Goal: Transaction & Acquisition: Purchase product/service

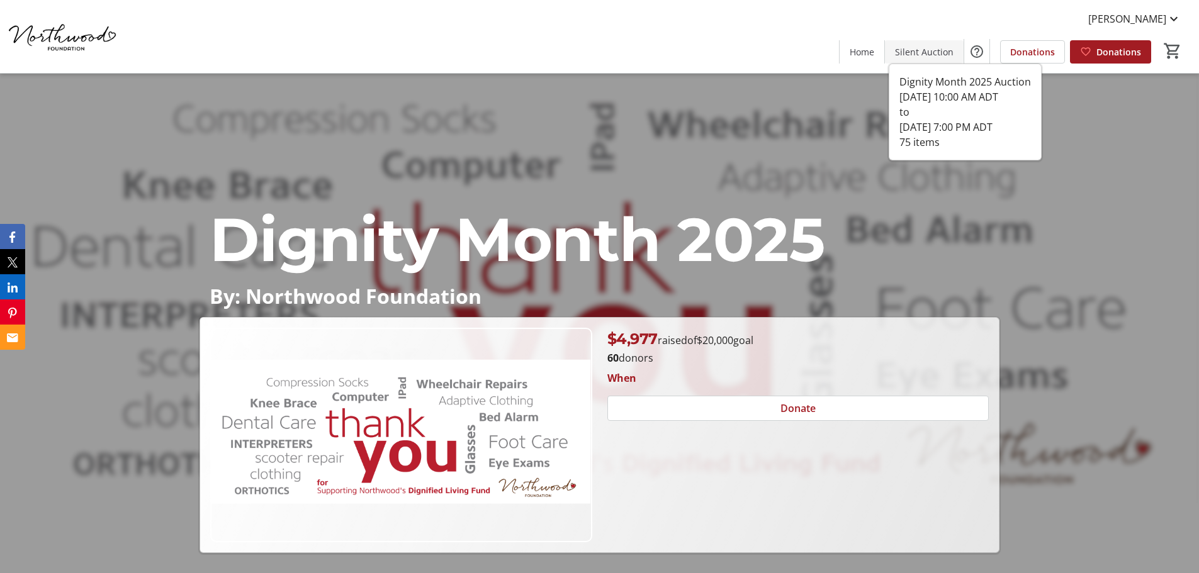
click at [940, 52] on span "Silent Auction" at bounding box center [924, 51] width 59 height 13
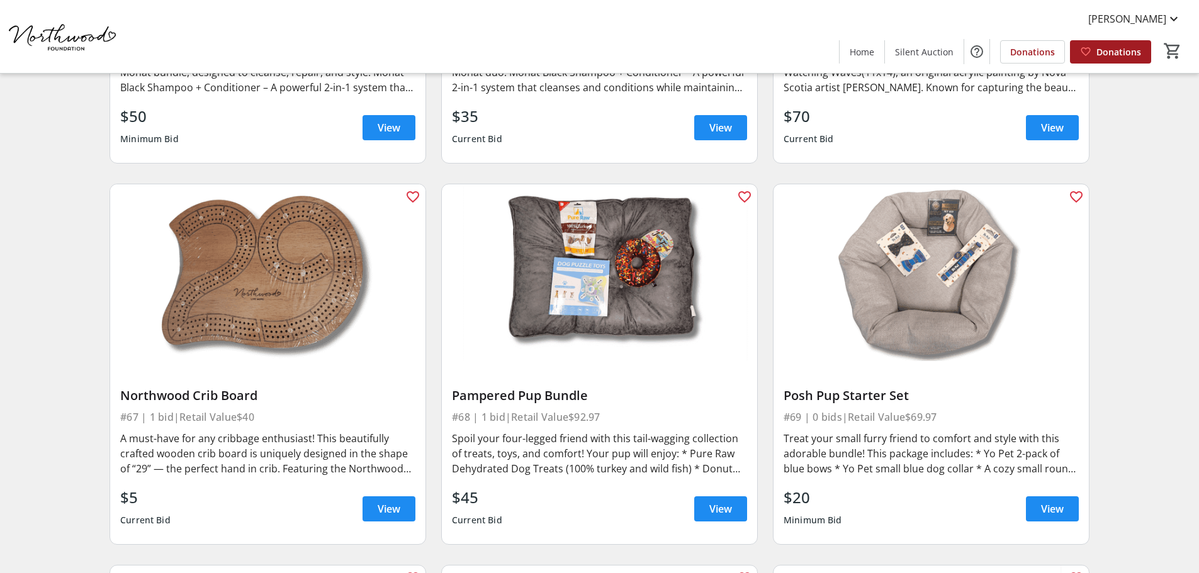
scroll to position [8498, 0]
click at [1069, 494] on span at bounding box center [1052, 509] width 53 height 30
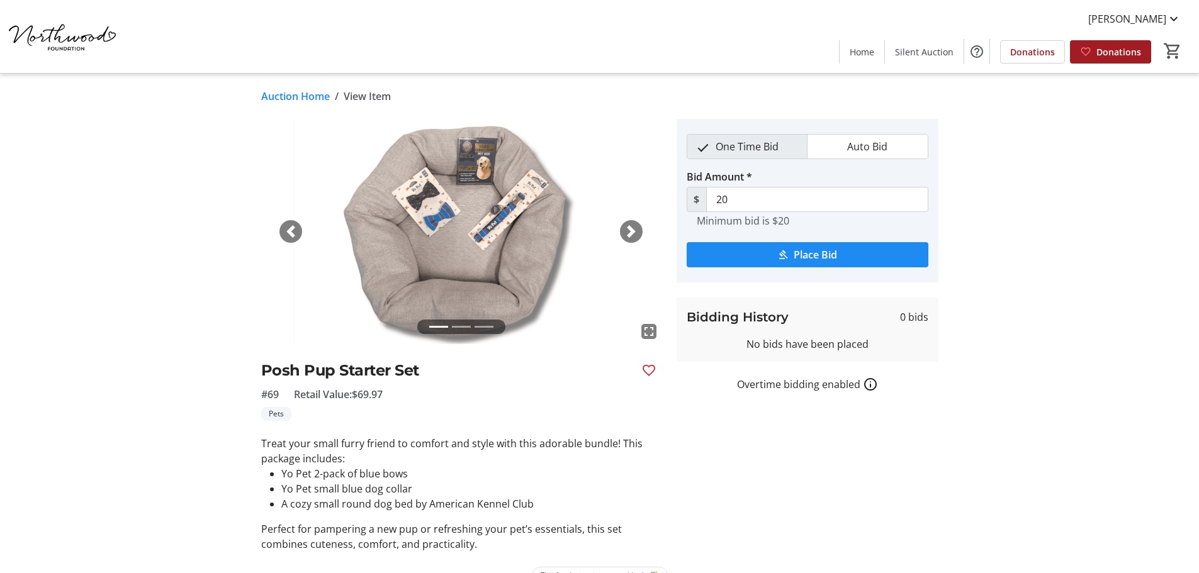
click at [629, 229] on span "button" at bounding box center [631, 231] width 13 height 13
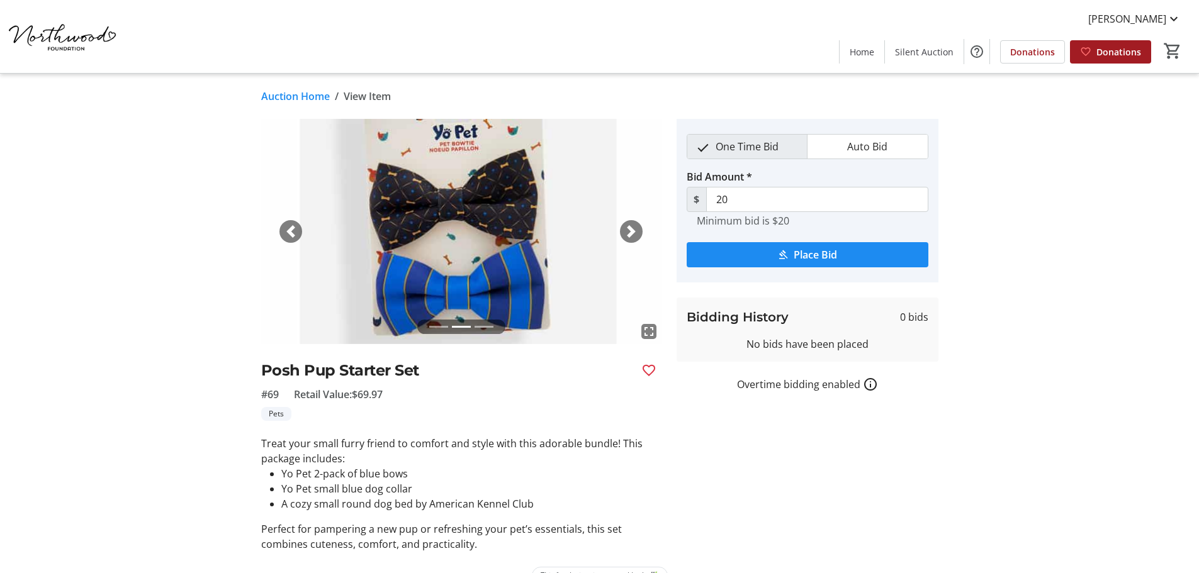
click at [629, 229] on span "button" at bounding box center [631, 231] width 13 height 13
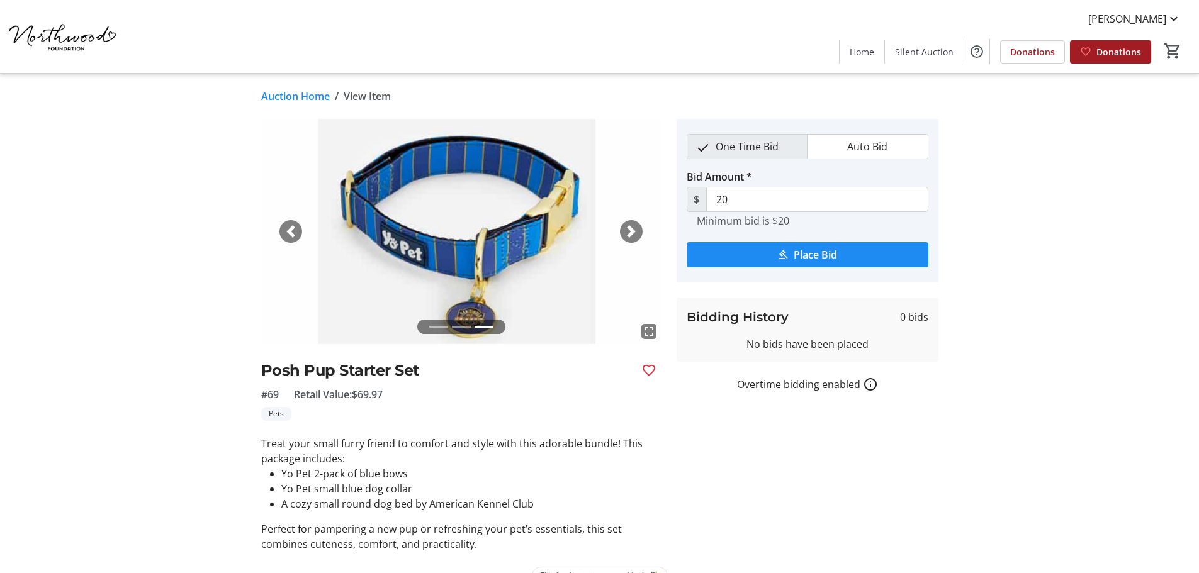
click at [629, 229] on span "button" at bounding box center [631, 231] width 13 height 13
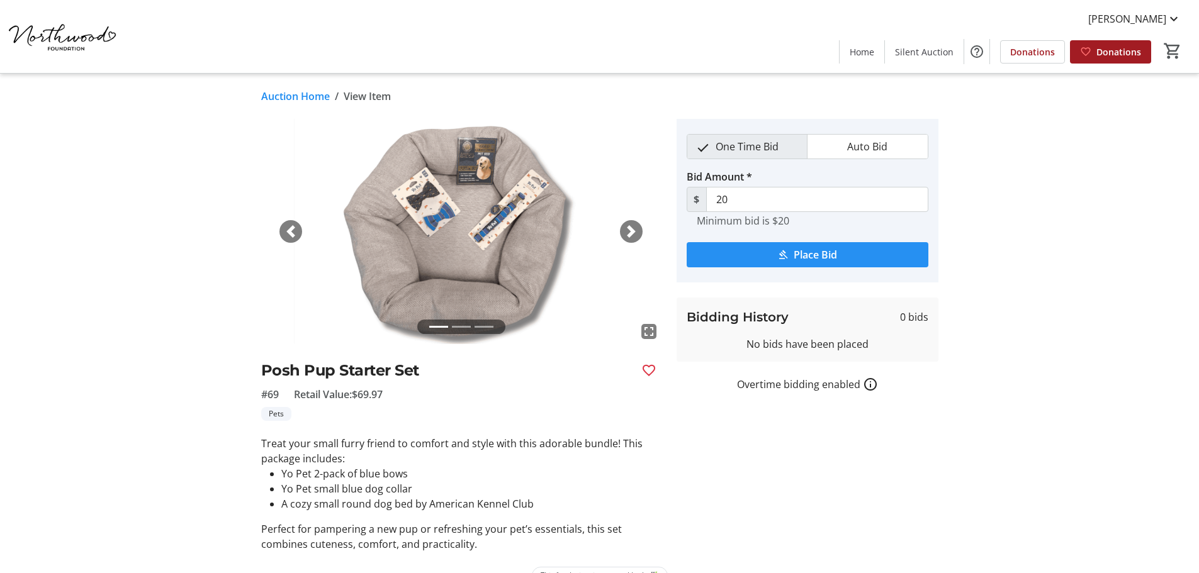
click at [734, 254] on span "submit" at bounding box center [808, 255] width 242 height 30
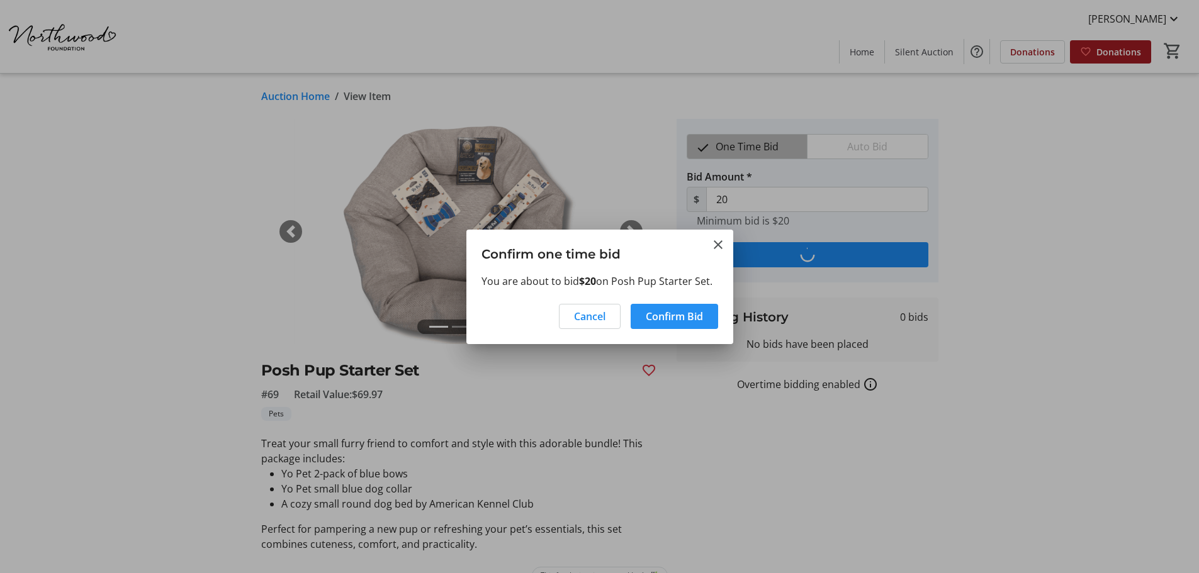
click at [646, 313] on span "Confirm Bid" at bounding box center [674, 316] width 57 height 15
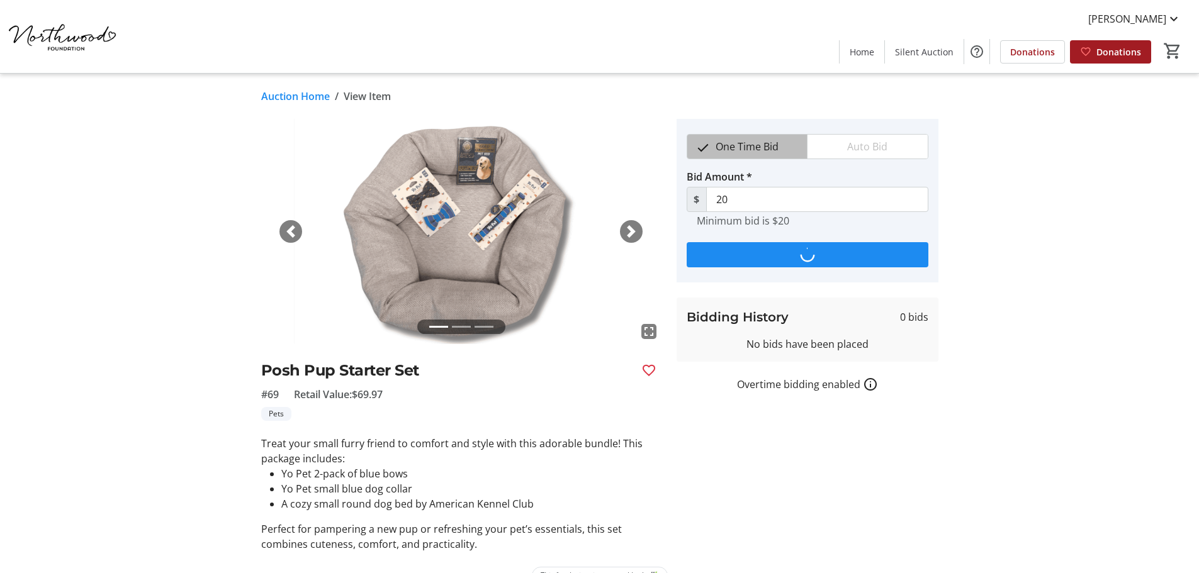
type input "25"
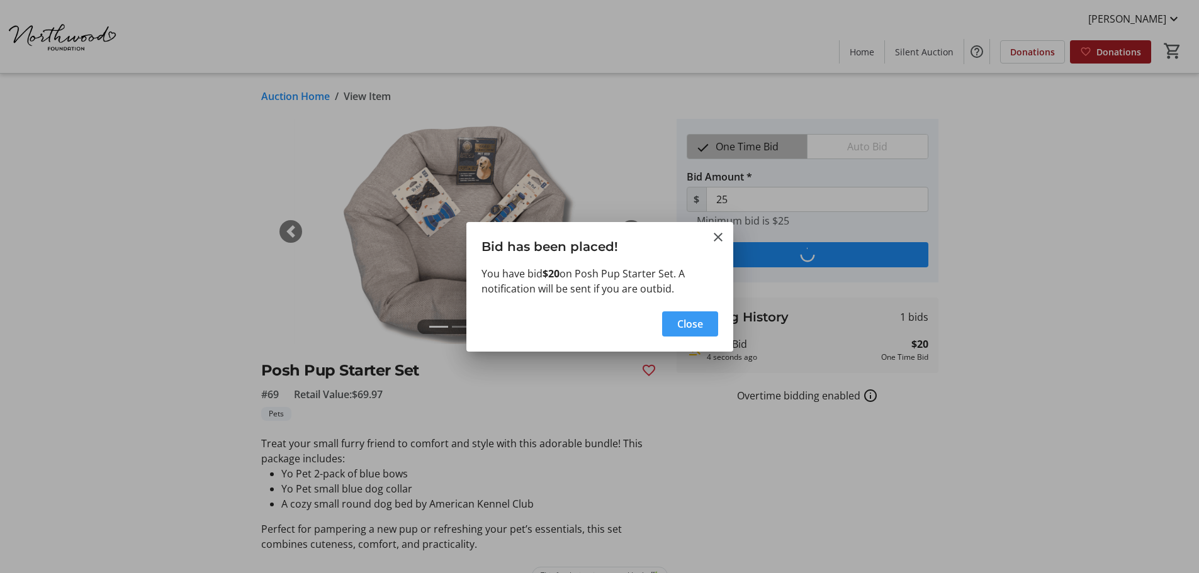
click at [681, 319] on span "Close" at bounding box center [690, 324] width 26 height 15
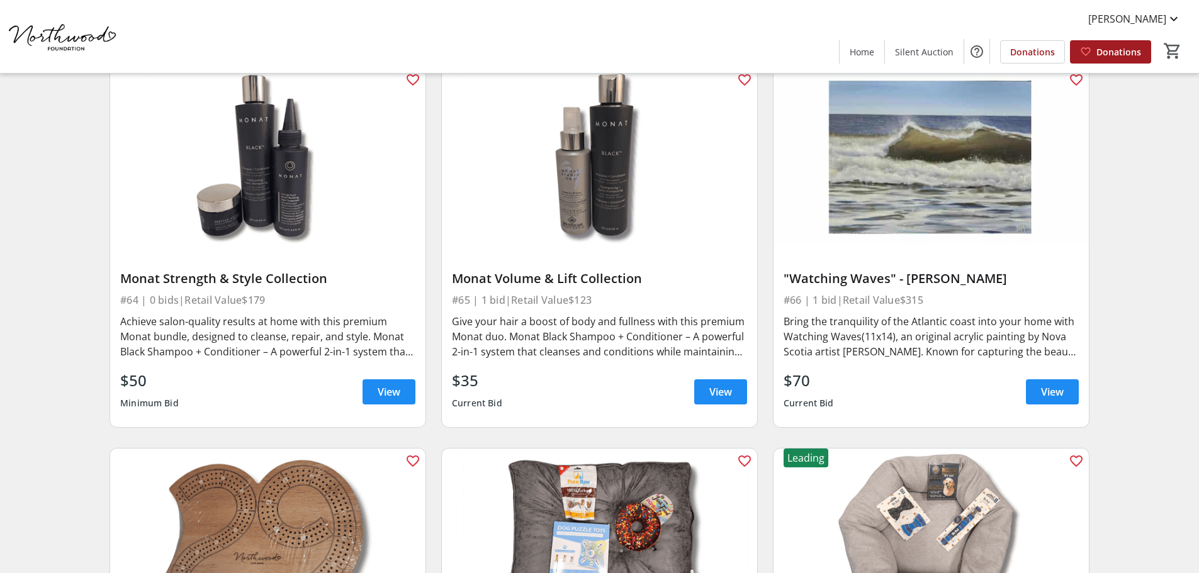
scroll to position [8232, 0]
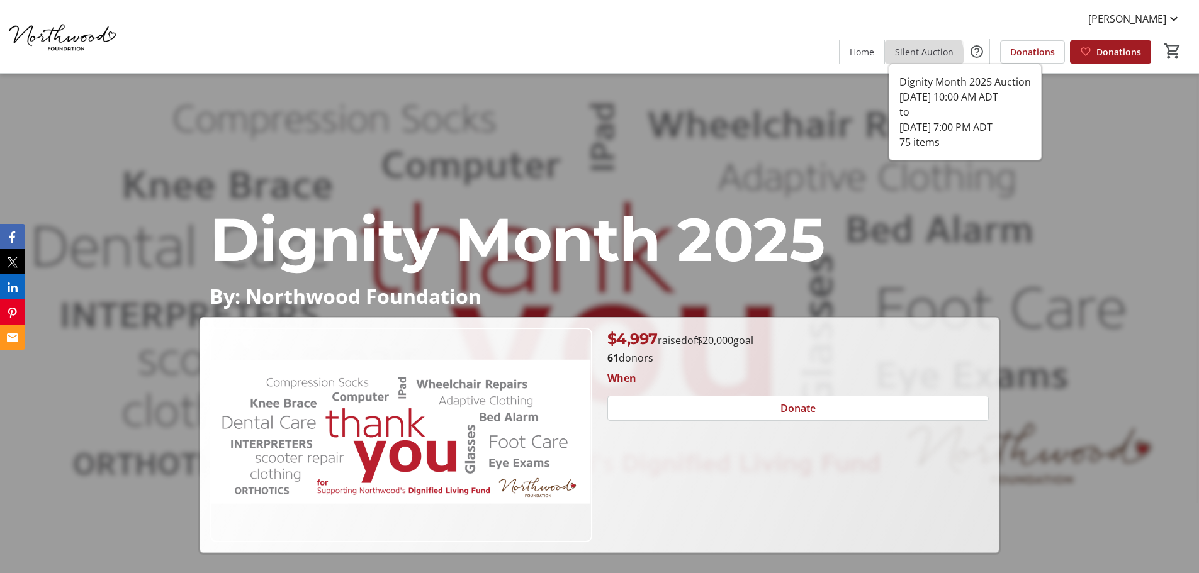
click at [915, 57] on span "Silent Auction" at bounding box center [924, 51] width 59 height 13
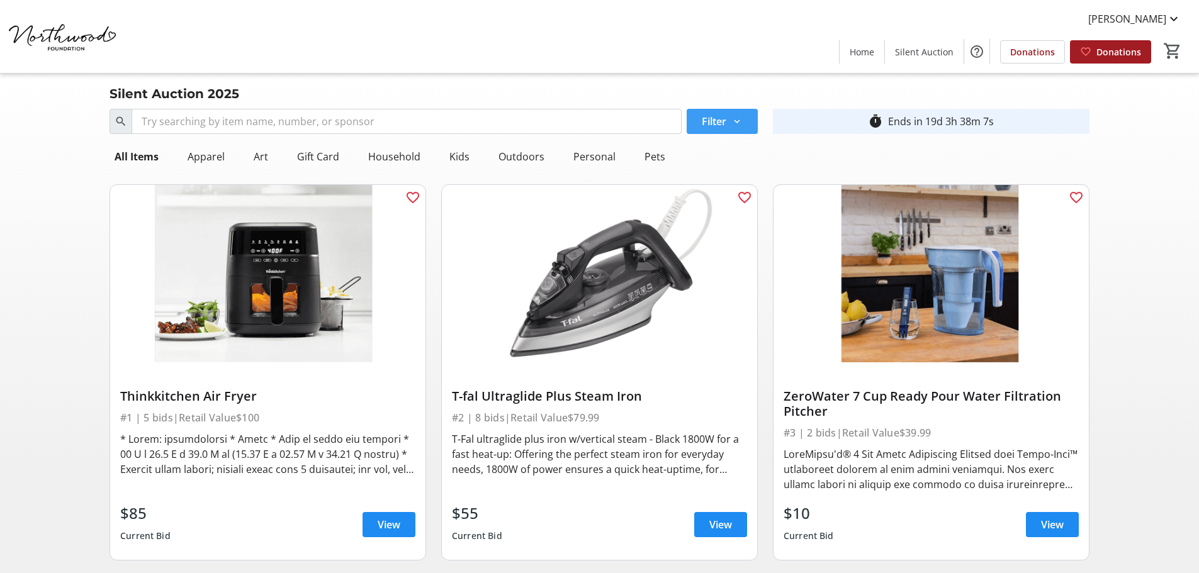
click at [745, 133] on span at bounding box center [722, 121] width 71 height 30
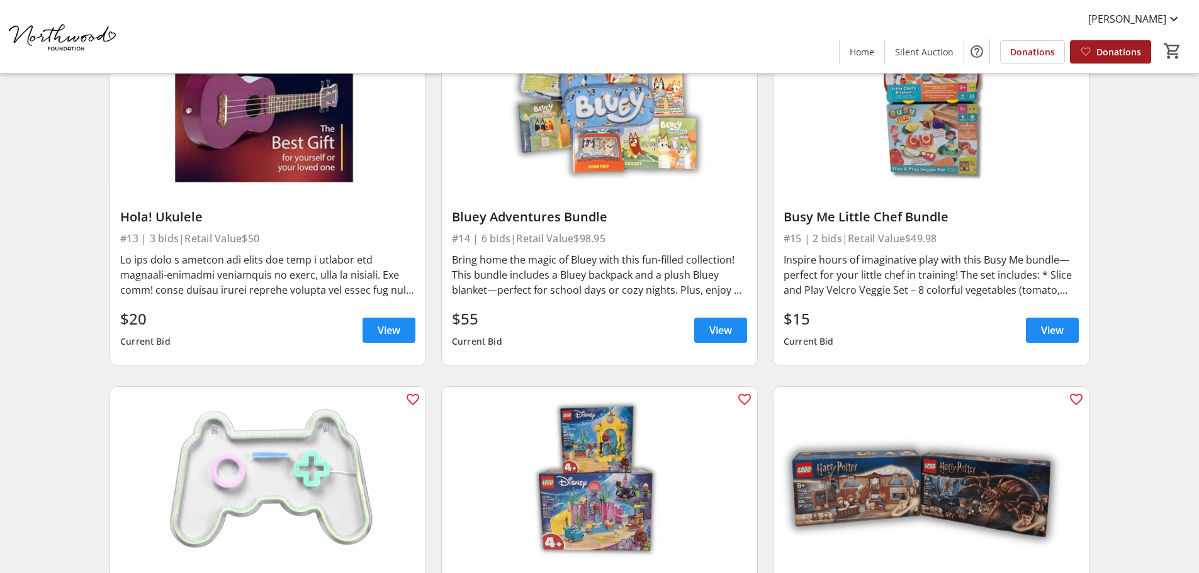
scroll to position [1888, 0]
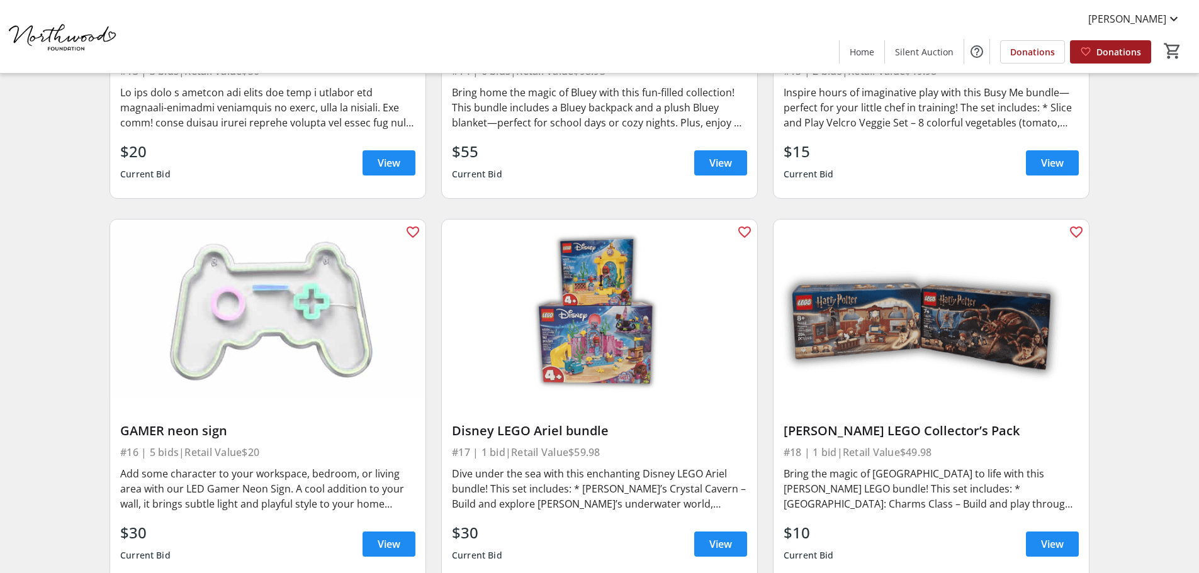
click at [961, 305] on img at bounding box center [931, 309] width 315 height 178
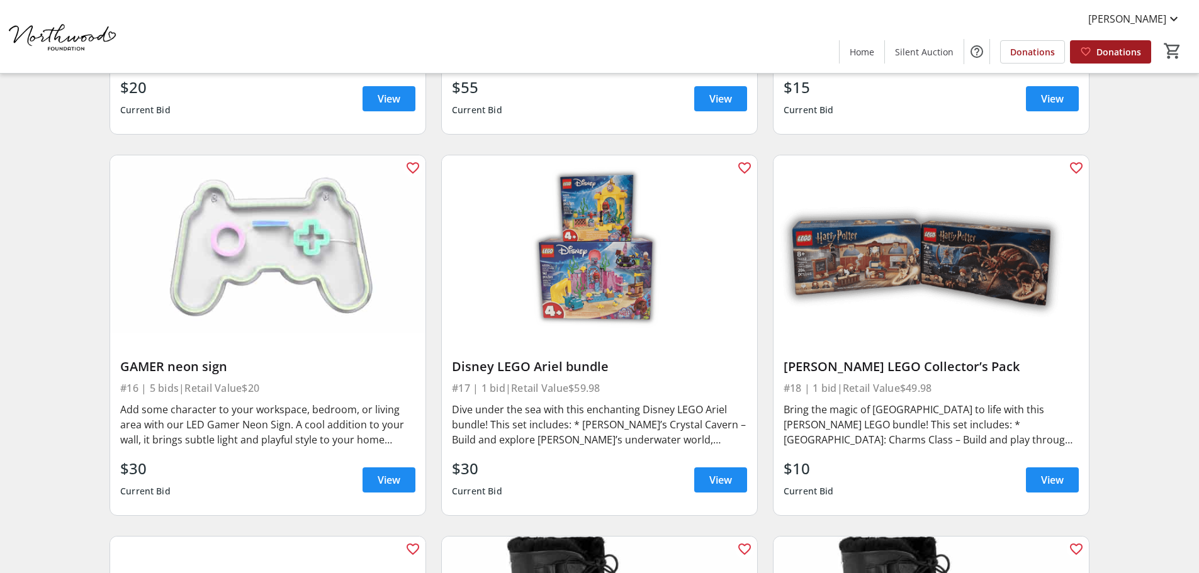
scroll to position [1951, 0]
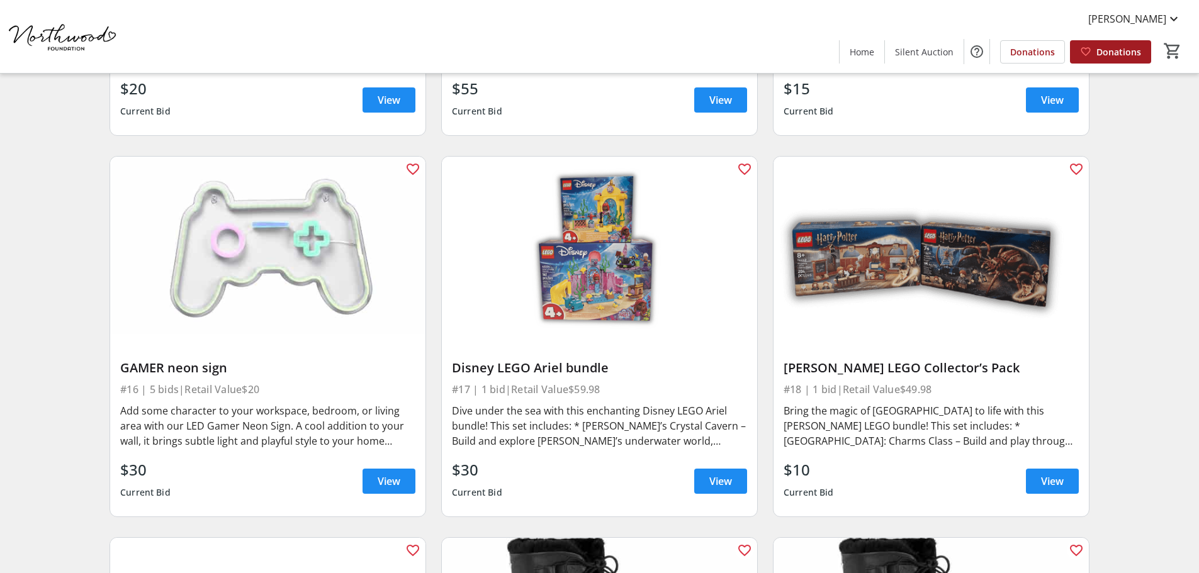
click at [881, 273] on img at bounding box center [931, 246] width 315 height 178
click at [1030, 473] on span at bounding box center [1052, 481] width 53 height 30
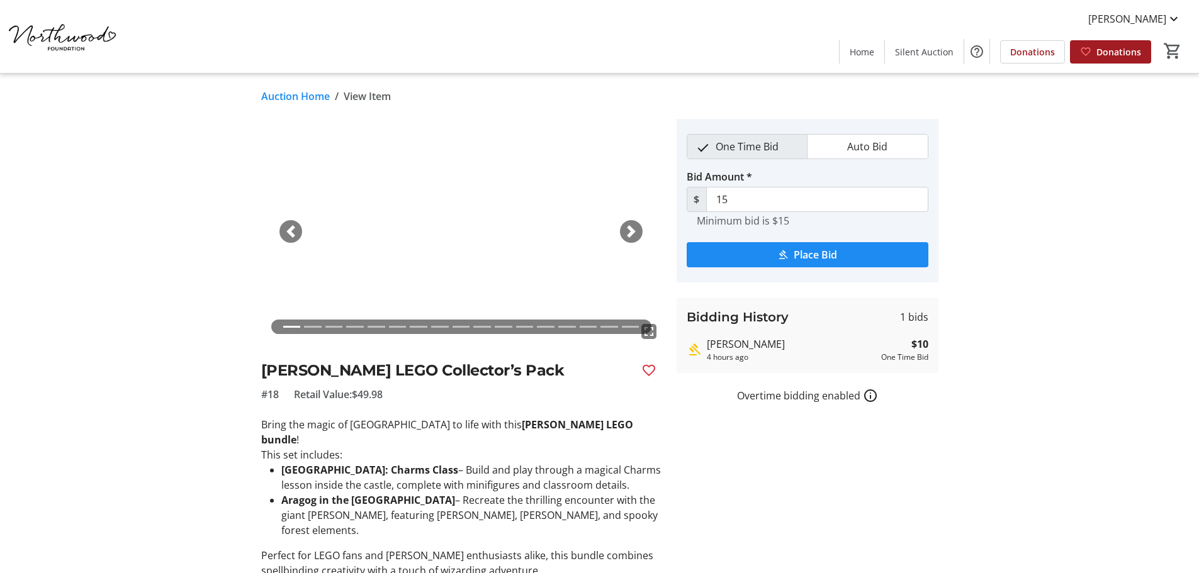
click at [626, 227] on span "button" at bounding box center [631, 231] width 13 height 13
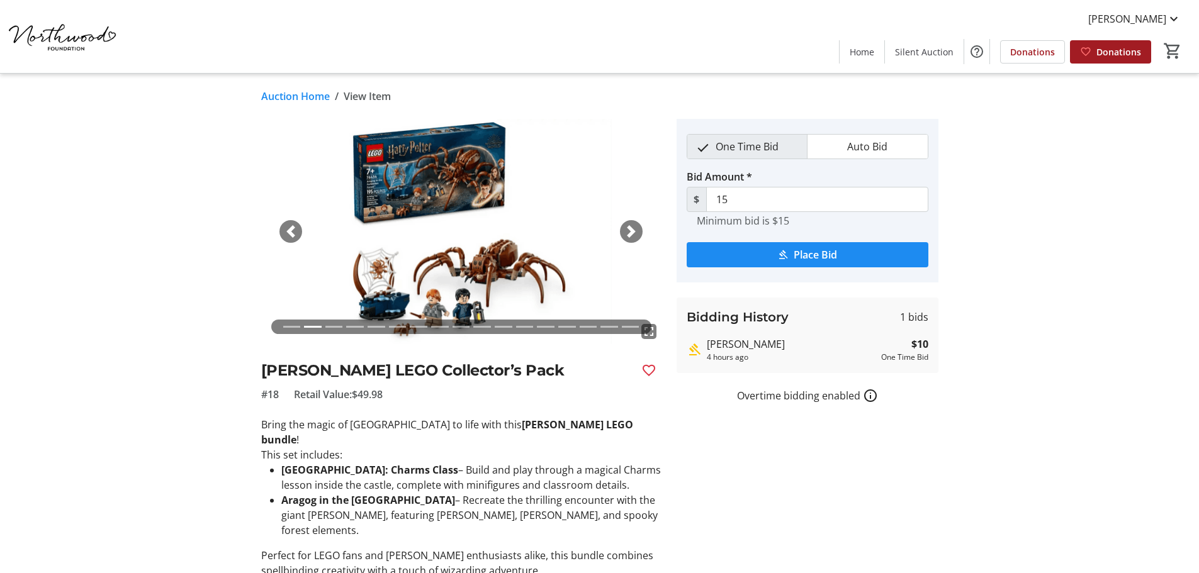
click at [626, 227] on span "button" at bounding box center [631, 231] width 13 height 13
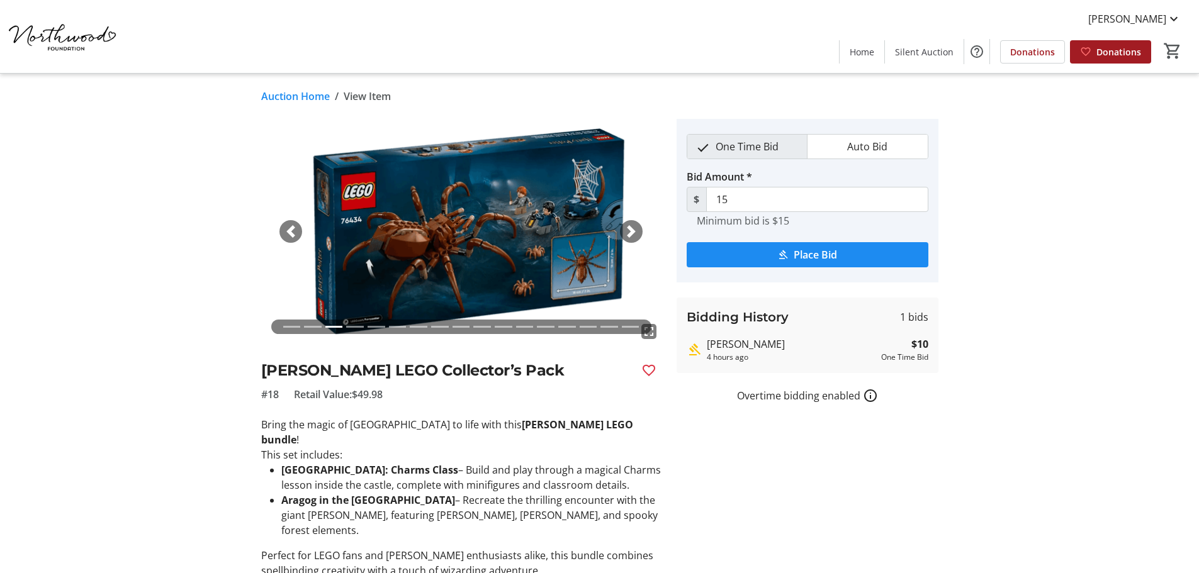
click at [626, 227] on span "button" at bounding box center [631, 231] width 13 height 13
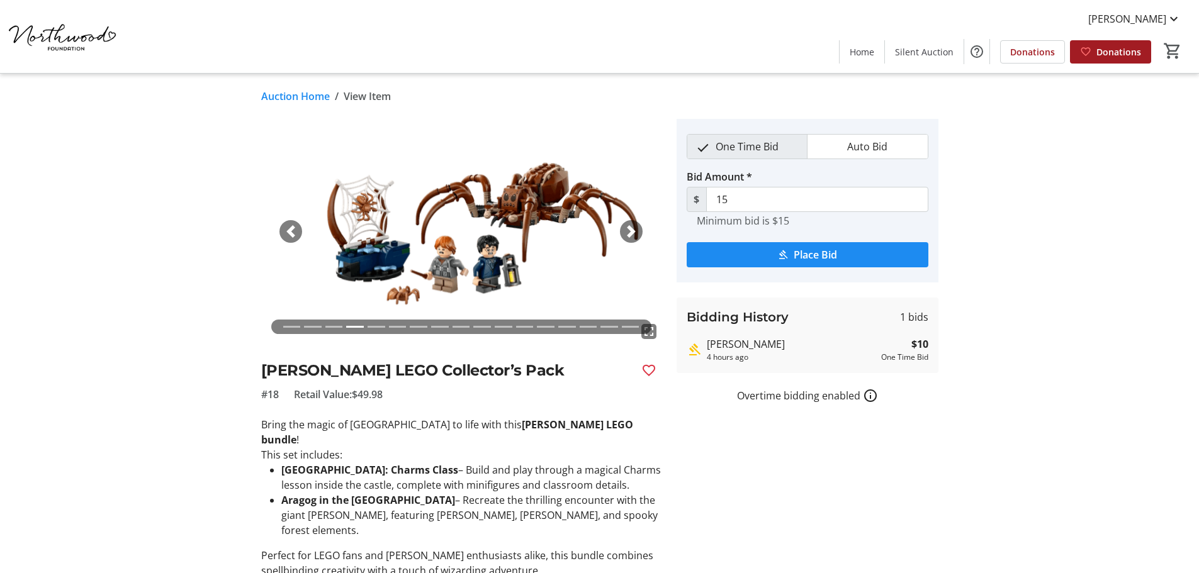
click at [626, 227] on span "button" at bounding box center [631, 231] width 13 height 13
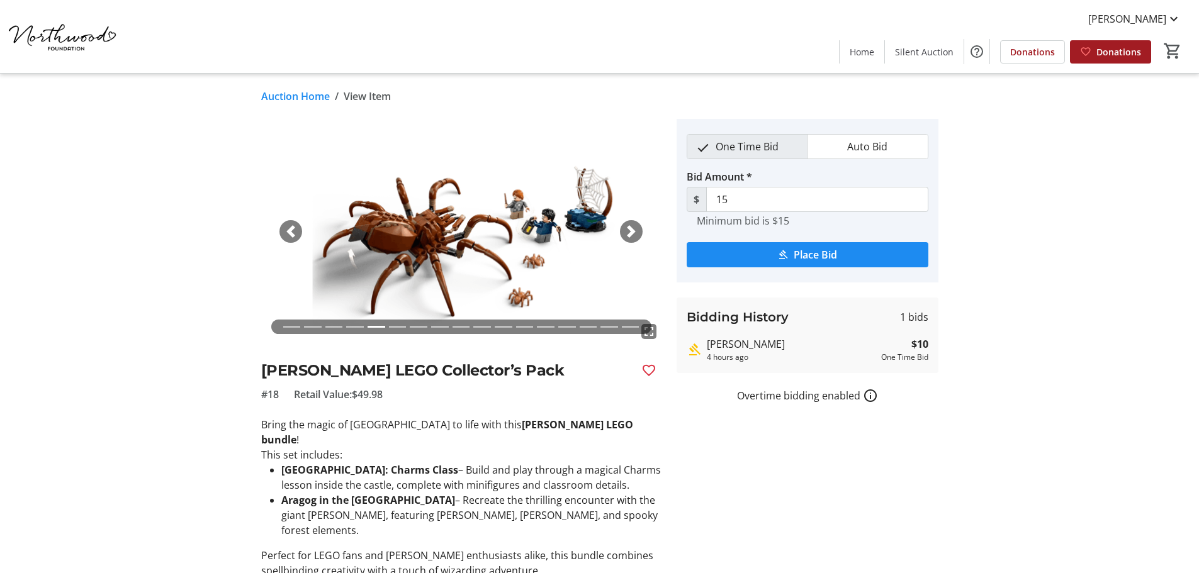
click at [626, 227] on span "button" at bounding box center [631, 231] width 13 height 13
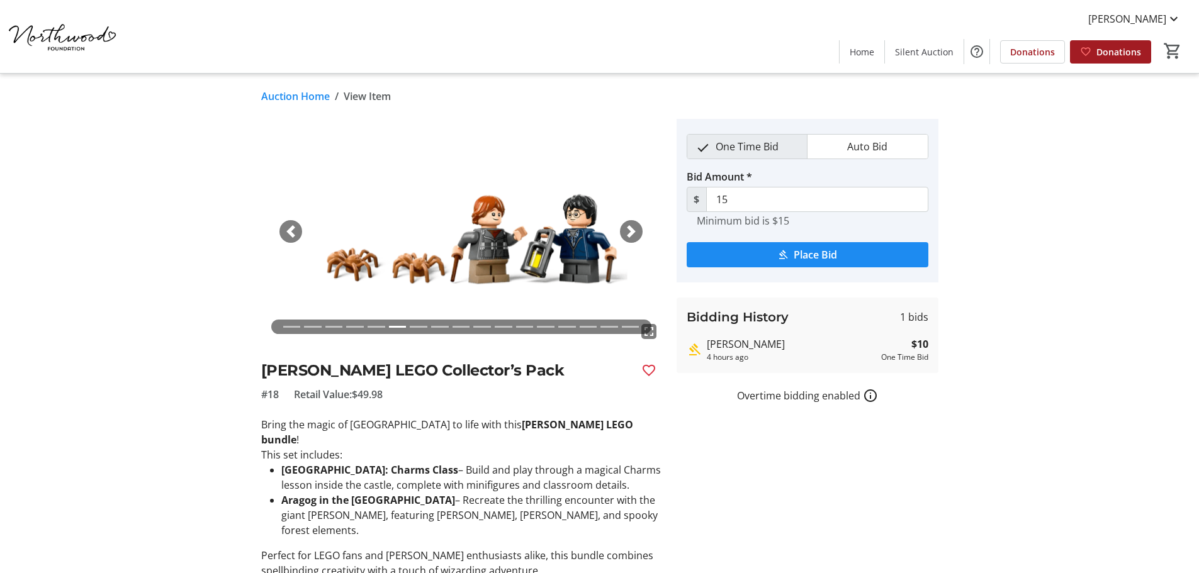
click at [626, 227] on span "button" at bounding box center [631, 231] width 13 height 13
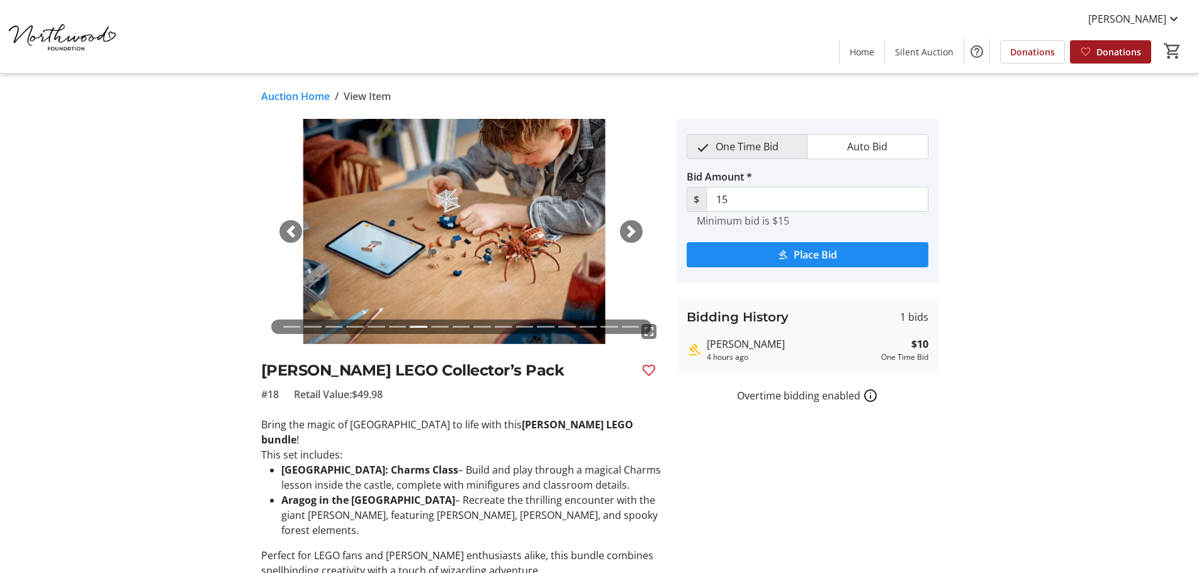
click at [626, 227] on span "button" at bounding box center [631, 231] width 13 height 13
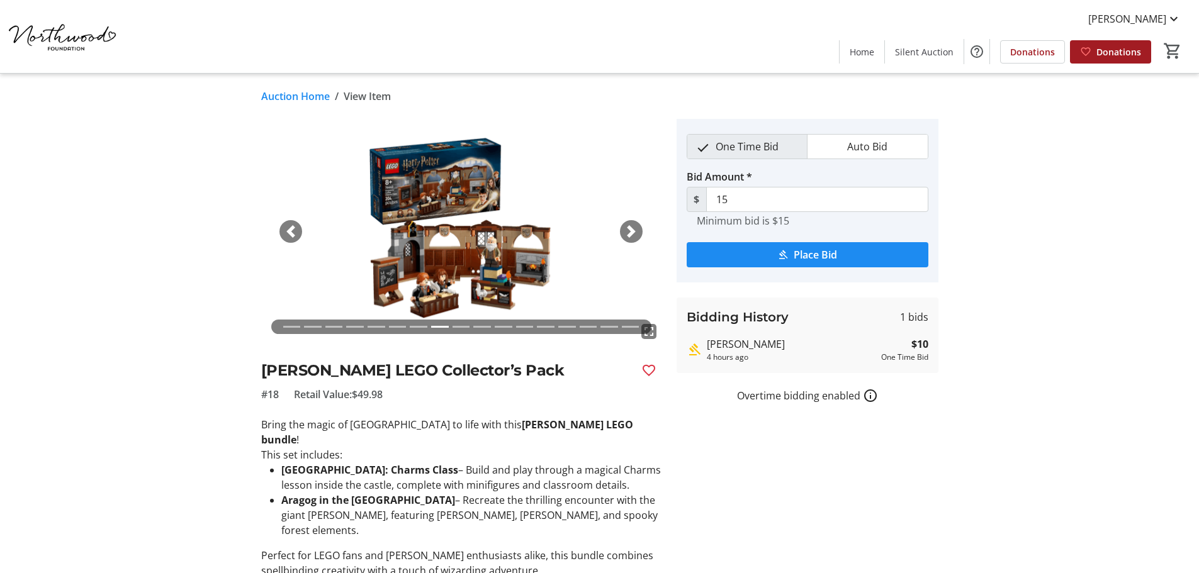
click at [626, 227] on span "button" at bounding box center [631, 231] width 13 height 13
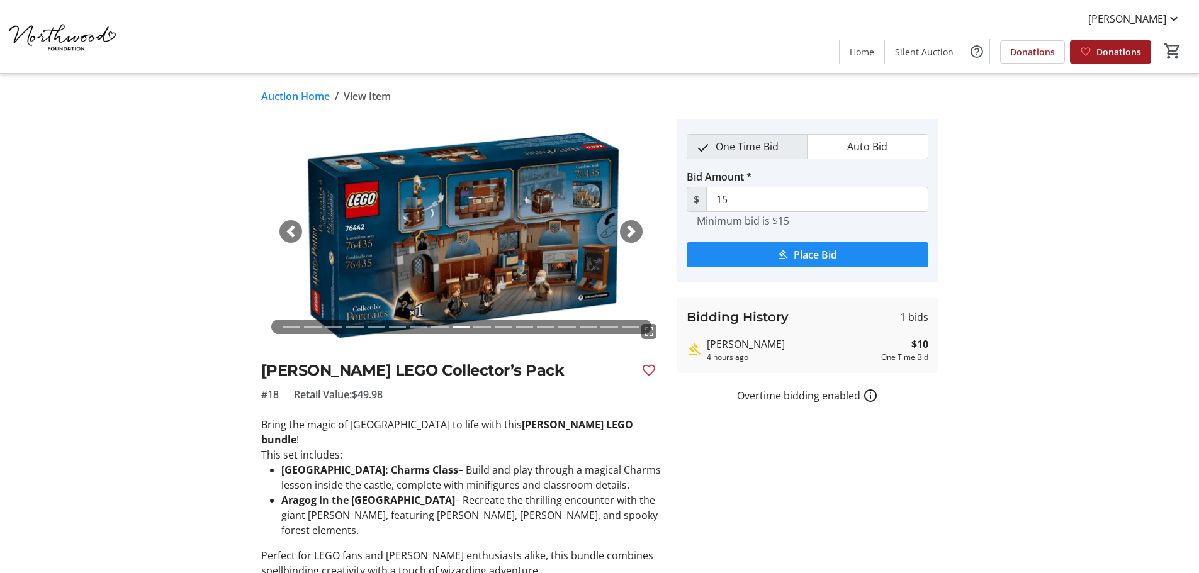
click at [626, 227] on span "button" at bounding box center [631, 231] width 13 height 13
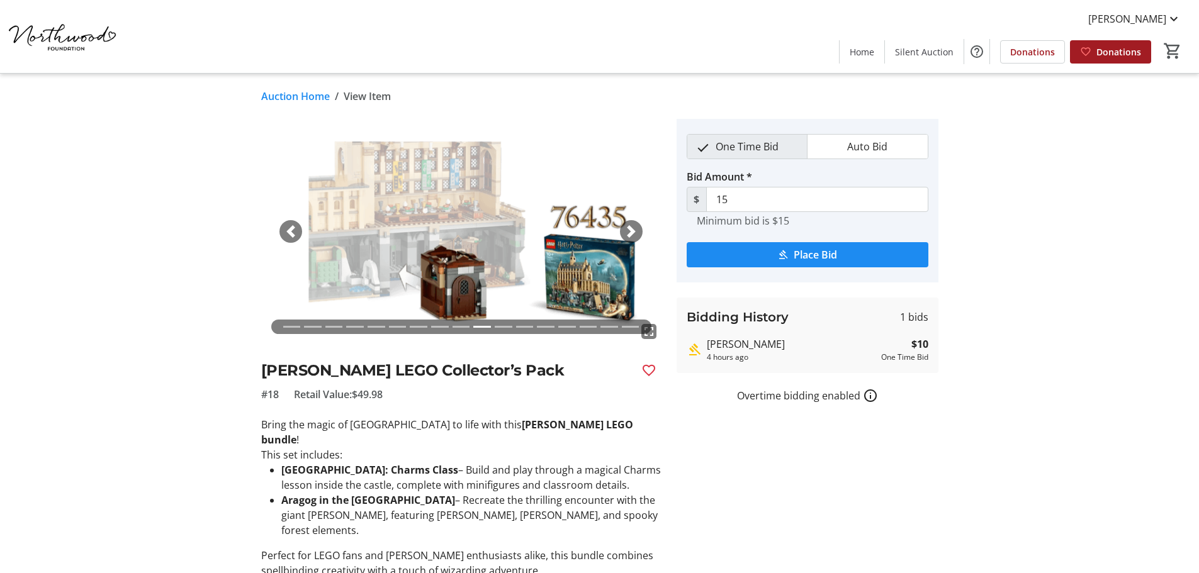
click at [626, 227] on span "button" at bounding box center [631, 231] width 13 height 13
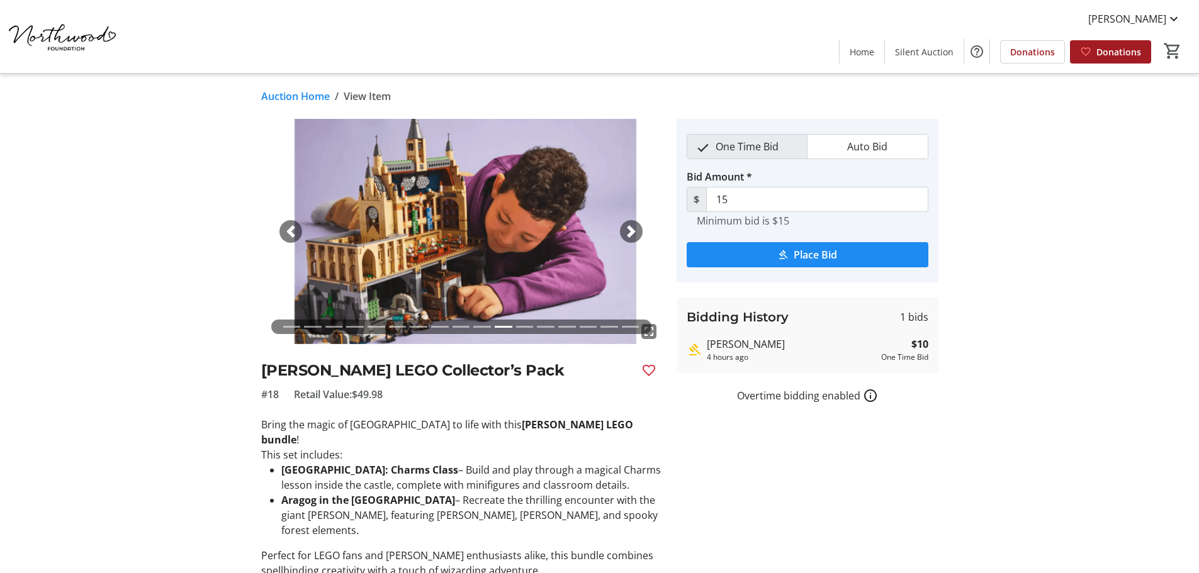
click at [626, 227] on span "button" at bounding box center [631, 231] width 13 height 13
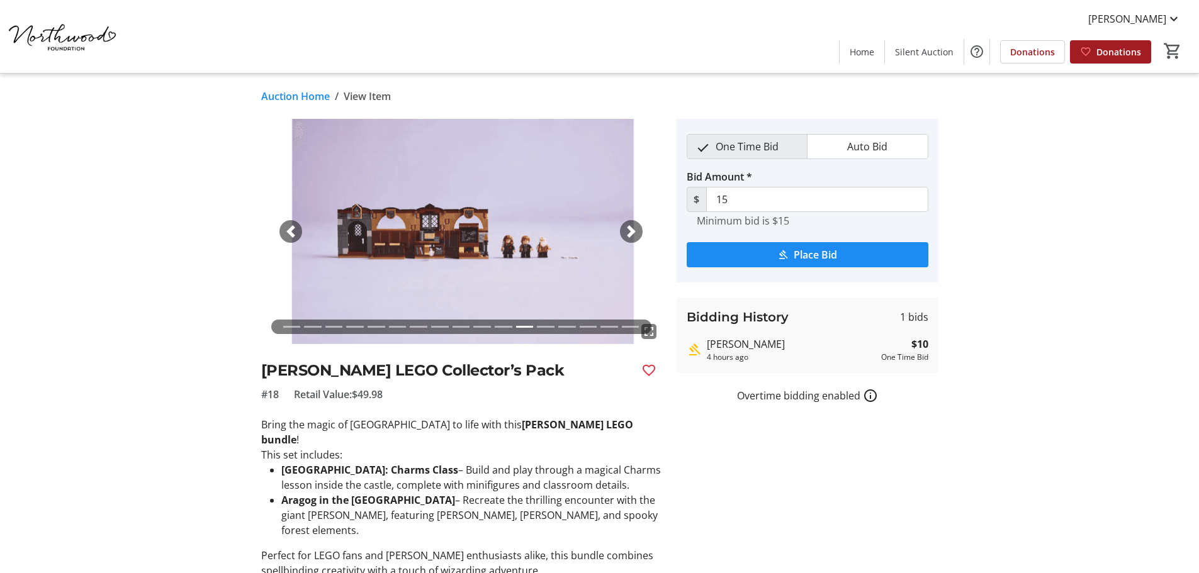
click at [626, 227] on span "button" at bounding box center [631, 231] width 13 height 13
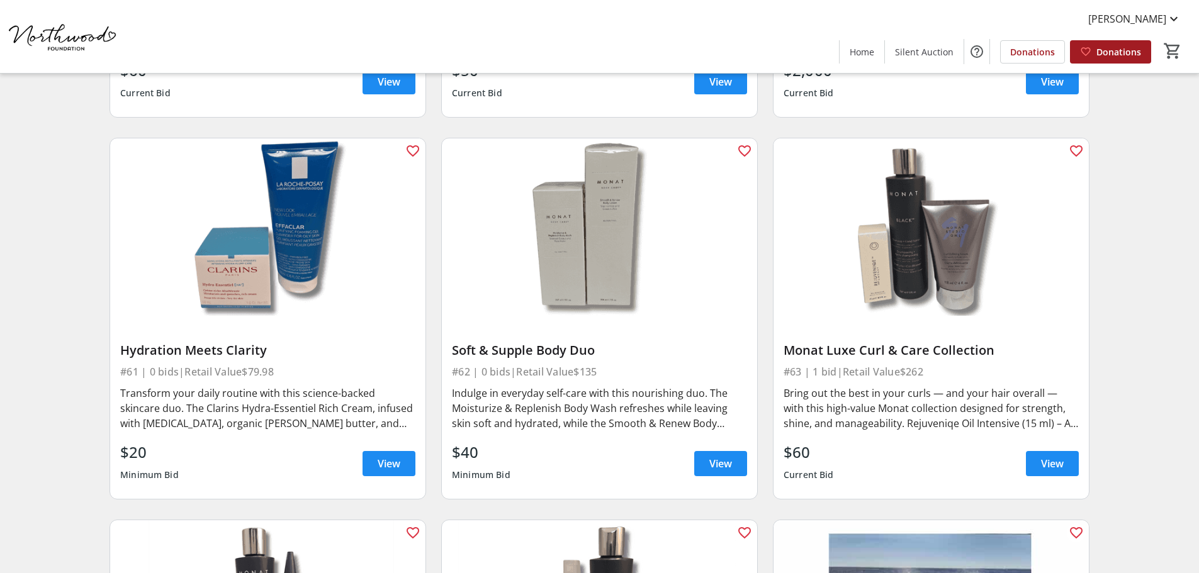
scroll to position [7806, 0]
